Goal: Find specific page/section: Find specific page/section

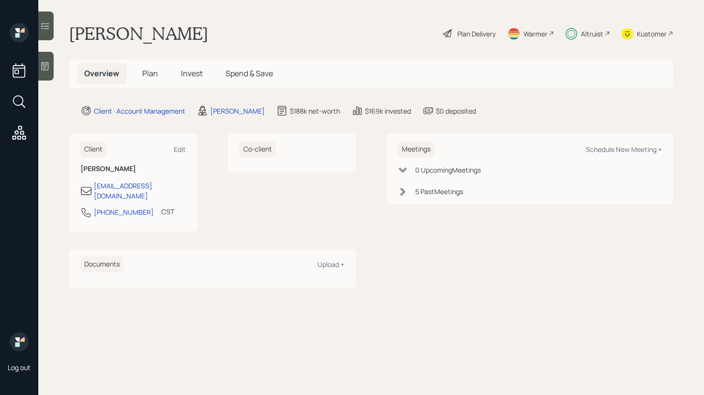
click at [51, 34] on div at bounding box center [45, 25] width 15 height 29
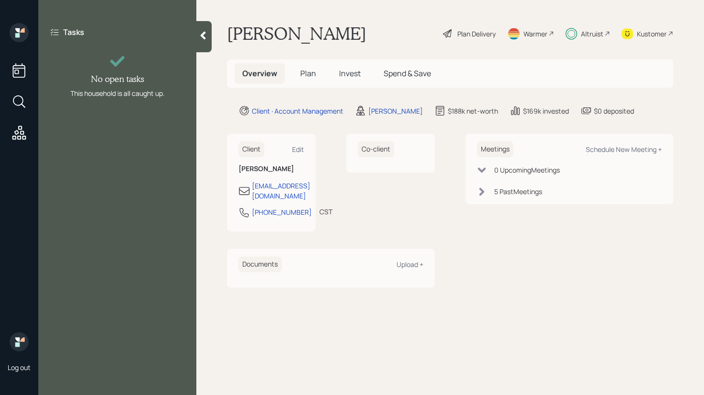
click at [202, 41] on div at bounding box center [203, 36] width 15 height 31
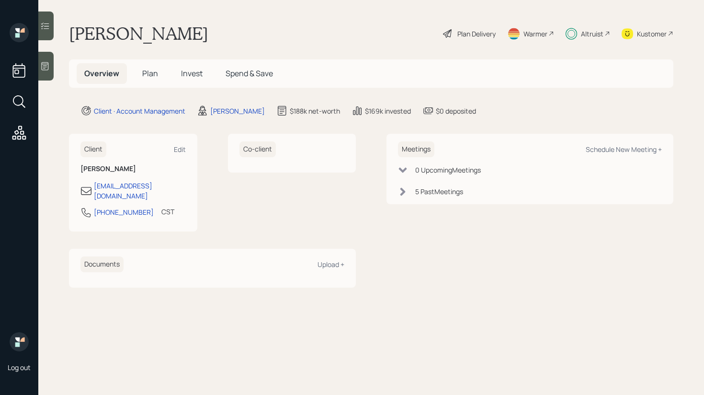
click at [182, 76] on span "Invest" at bounding box center [192, 73] width 22 height 11
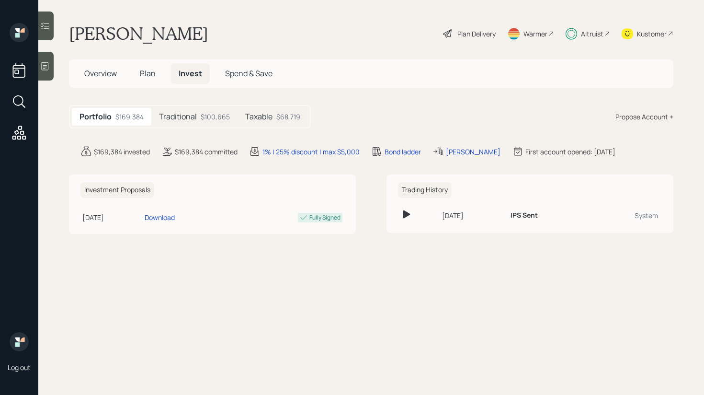
click at [146, 76] on span "Plan" at bounding box center [148, 73] width 16 height 11
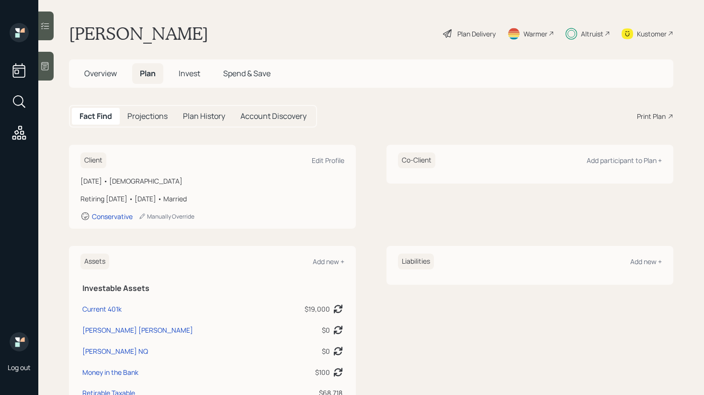
click at [186, 74] on span "Invest" at bounding box center [190, 73] width 22 height 11
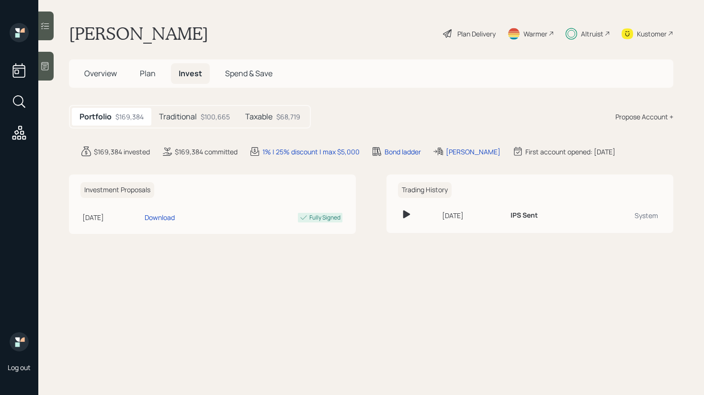
click at [275, 122] on div "Taxable $68,719" at bounding box center [272, 117] width 70 height 18
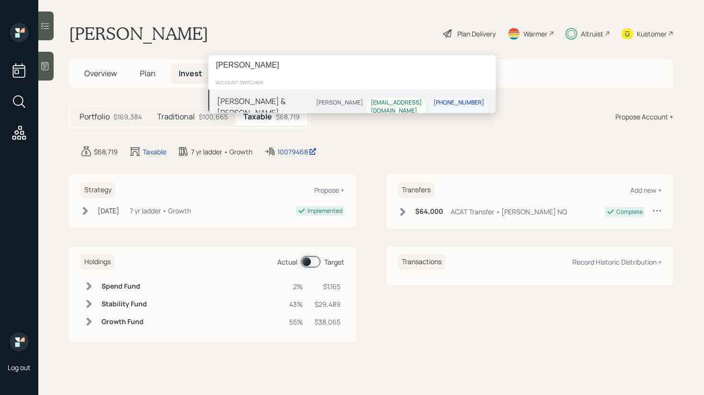
type input "Scott Mcelmury"
click at [301, 101] on div "Elaine & Scott Mcelmury" at bounding box center [264, 106] width 95 height 23
